Goal: Communication & Community: Answer question/provide support

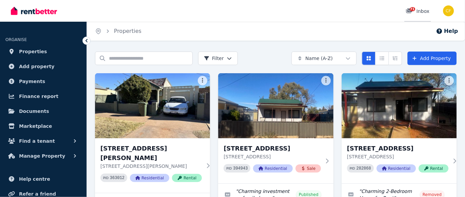
click at [414, 9] on span "71" at bounding box center [412, 9] width 5 height 4
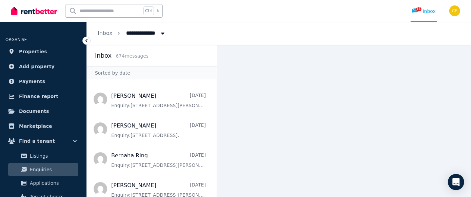
scroll to position [101, 0]
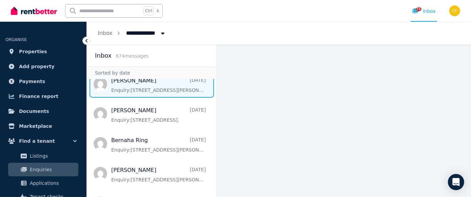
click at [126, 92] on span "Message list" at bounding box center [152, 84] width 130 height 27
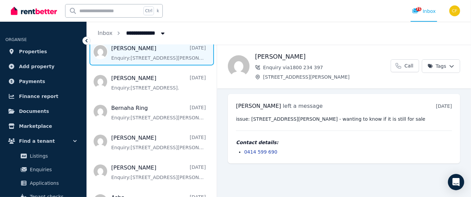
scroll to position [134, 0]
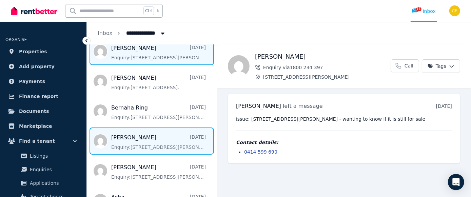
click at [114, 144] on span "Message list" at bounding box center [152, 141] width 130 height 27
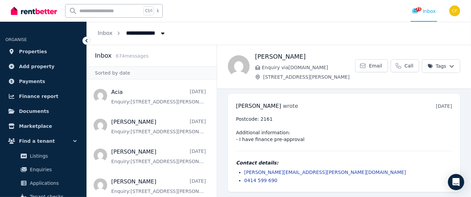
scroll to position [0, 0]
